Goal: Task Accomplishment & Management: Complete application form

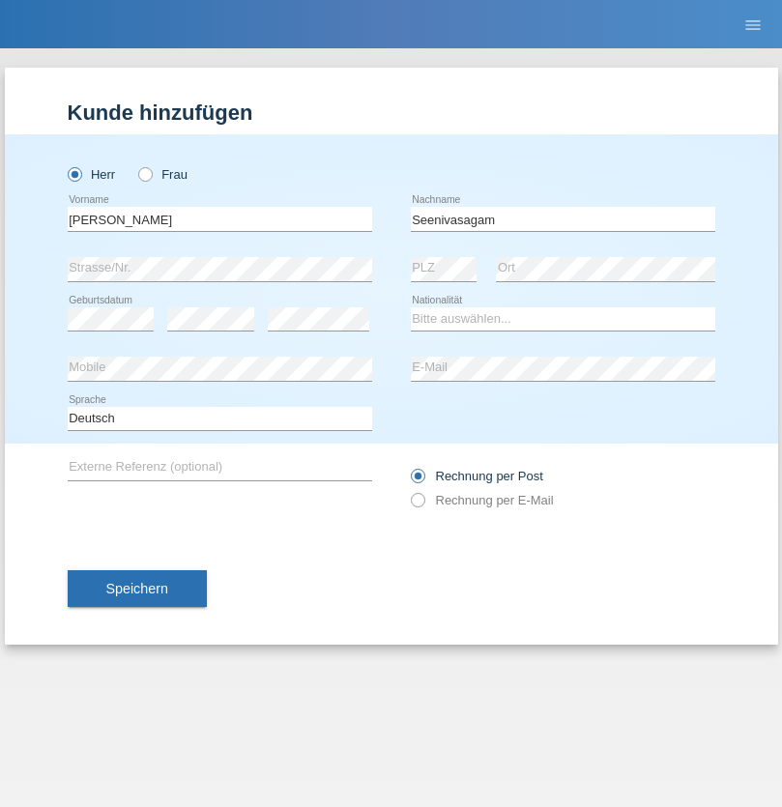
type input "Seenivasagam"
select select "LK"
select select "C"
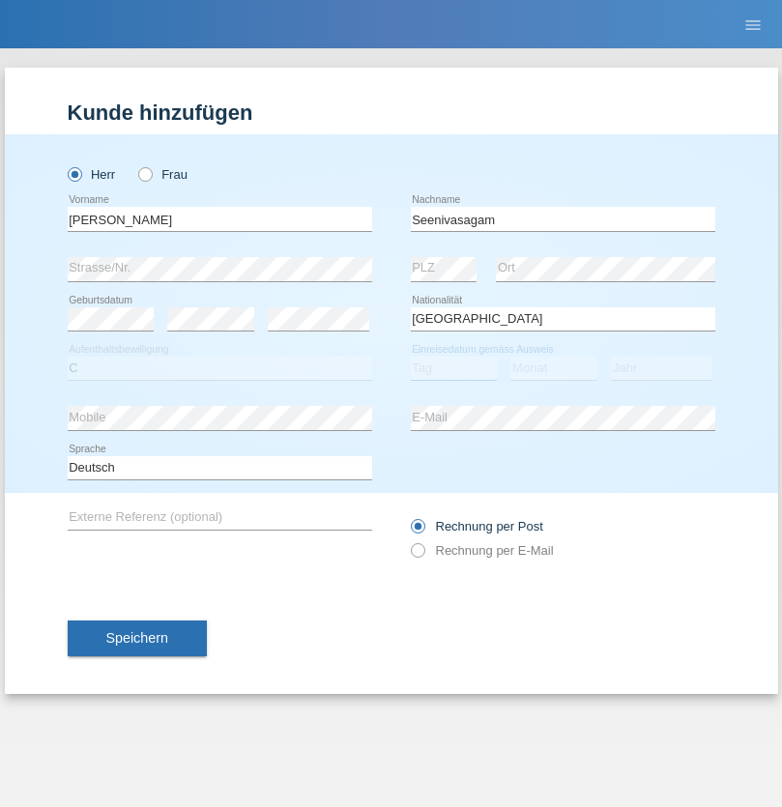
select select "03"
select select "08"
select select "2009"
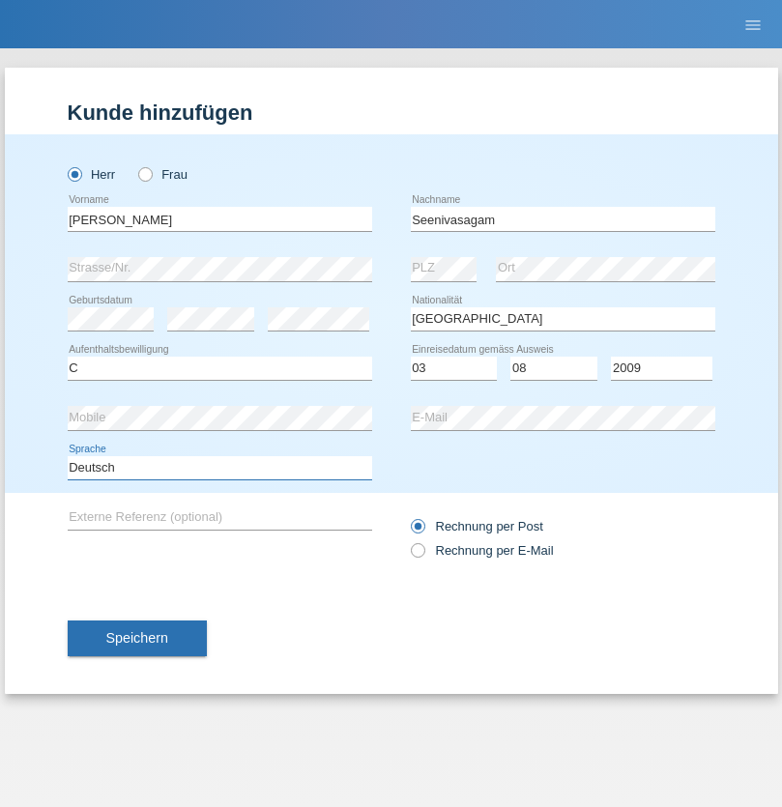
select select "en"
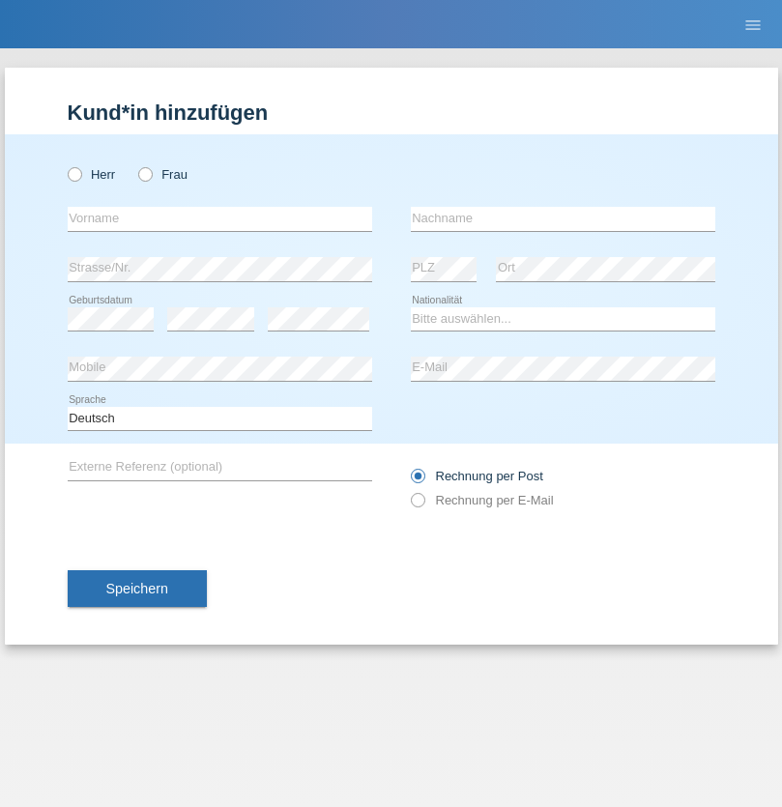
radio input "true"
click at [219, 219] on input "text" at bounding box center [220, 219] width 305 height 24
type input "[PERSON_NAME]"
click at [563, 219] on input "text" at bounding box center [563, 219] width 305 height 24
type input "Katic"
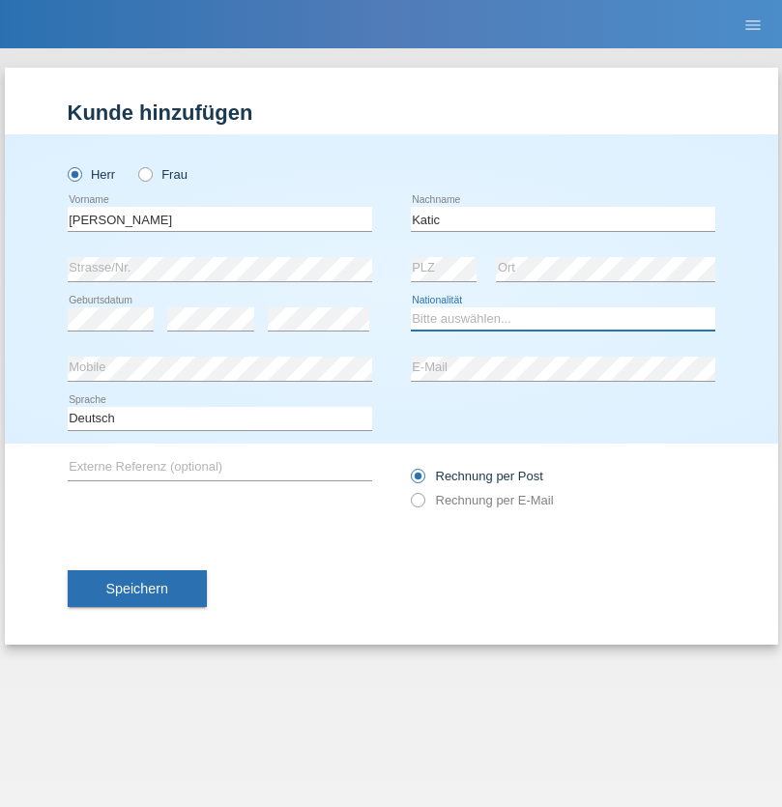
select select "HR"
select select "C"
select select "23"
select select "03"
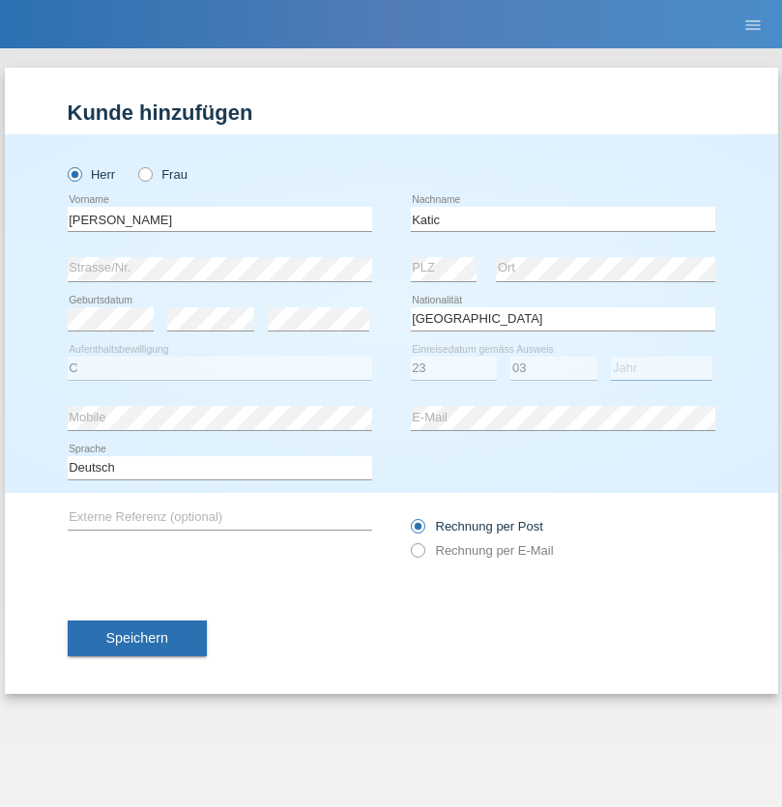
select select "2014"
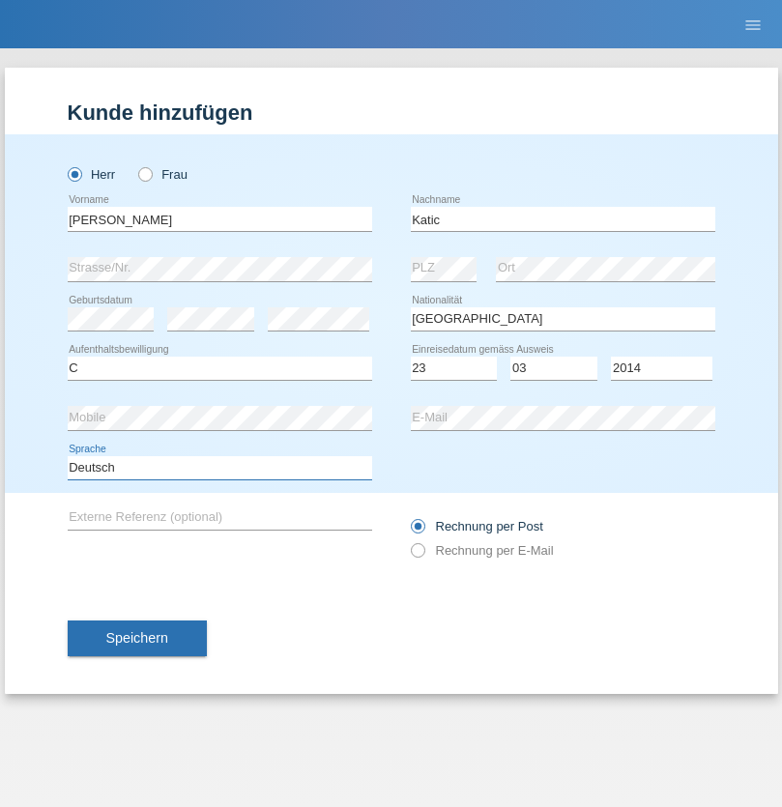
select select "en"
